Goal: Find specific page/section: Find specific page/section

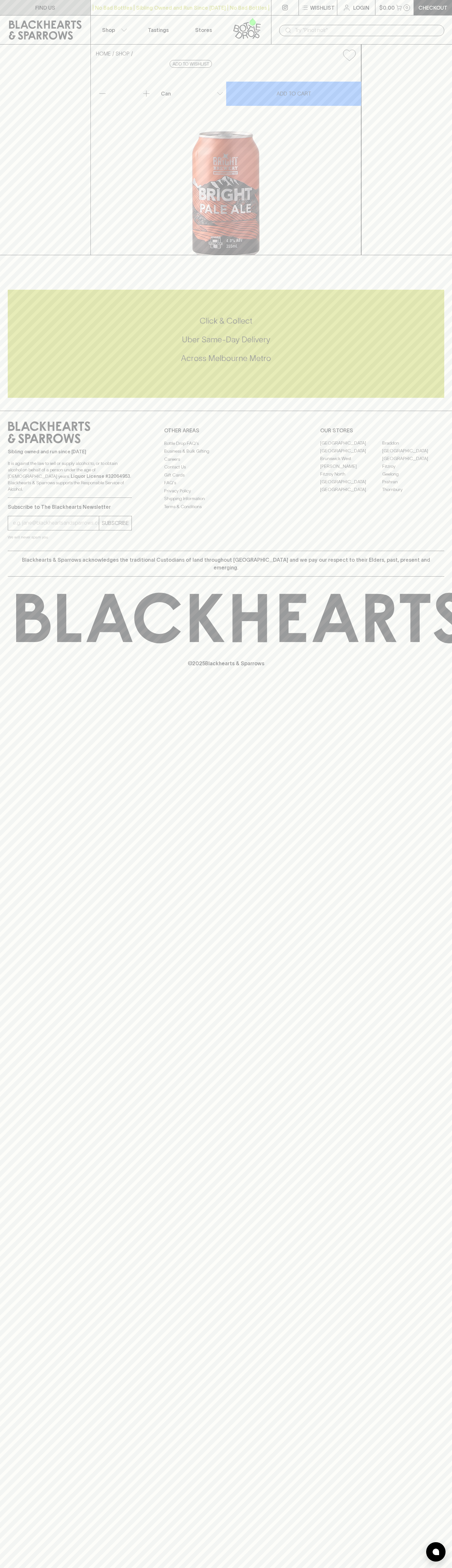
click at [60, 9] on link "FIND US" at bounding box center [45, 7] width 90 height 15
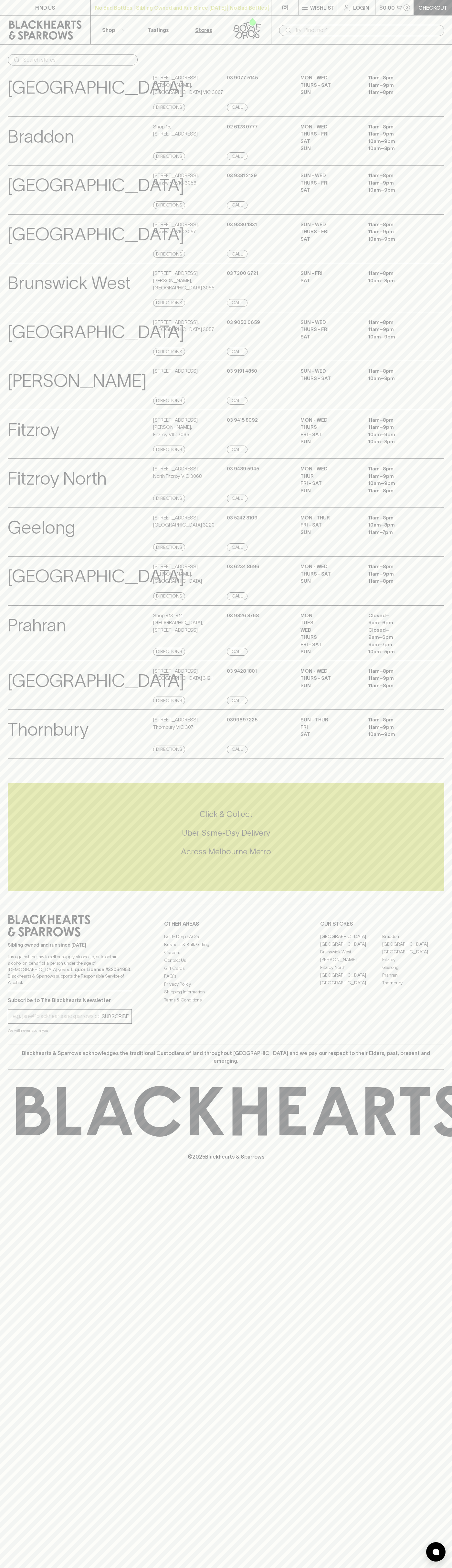
click at [214, 1567] on html "FIND US | No Bad Bottles | Sibling Owned and Run Since [DATE] | No Bad Bottles …" at bounding box center [226, 784] width 452 height 1568
click at [32, 857] on h5 "Across Melbourne Metro" at bounding box center [226, 851] width 436 height 10
